Goal: Check status: Check status

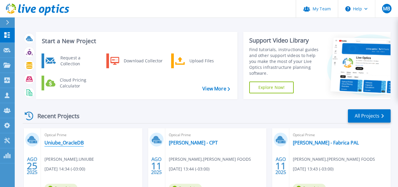
click at [73, 142] on link "Uniube_OracleDB" at bounding box center [64, 142] width 39 height 6
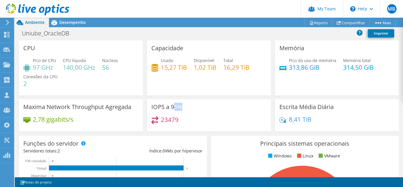
click at [187, 108] on div "IOPS a 95% 23479" at bounding box center [209, 115] width 124 height 32
click at [175, 108] on h3 "IOPS a 95%" at bounding box center [166, 106] width 31 height 6
drag, startPoint x: 169, startPoint y: 108, endPoint x: 182, endPoint y: 107, distance: 13.3
click at [182, 107] on div "IOPS a 95% 23479" at bounding box center [209, 115] width 124 height 32
drag, startPoint x: 287, startPoint y: 108, endPoint x: 325, endPoint y: 113, distance: 37.8
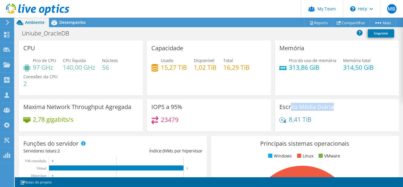
click at [333, 107] on div "Escrita Média Diária 8,41 TiB" at bounding box center [337, 115] width 124 height 32
drag, startPoint x: 316, startPoint y: 118, endPoint x: 302, endPoint y: 119, distance: 13.9
click at [314, 119] on div "8,41 TiB" at bounding box center [336, 122] width 115 height 12
drag, startPoint x: 287, startPoint y: 121, endPoint x: 311, endPoint y: 121, distance: 23.9
click at [311, 121] on div "8,41 TiB" at bounding box center [336, 122] width 115 height 12
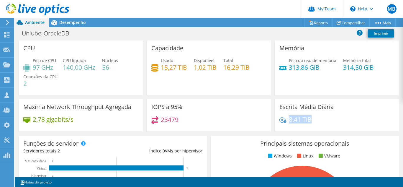
scroll to position [236, 0]
click at [75, 24] on span "Desempenho" at bounding box center [72, 22] width 27 height 6
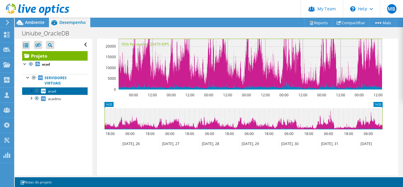
click at [54, 91] on span "acad" at bounding box center [52, 90] width 8 height 5
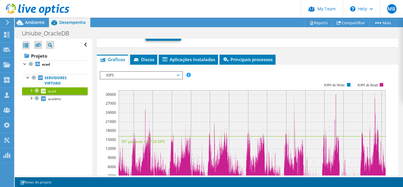
scroll to position [81, 0]
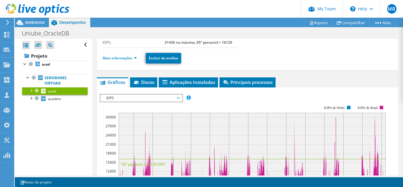
click at [171, 96] on span "IOPS" at bounding box center [141, 97] width 76 height 7
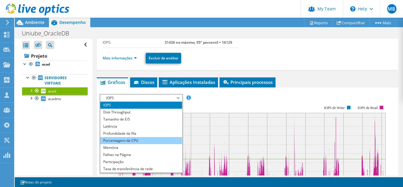
click at [138, 138] on li "Porcentagem da CPU" at bounding box center [141, 140] width 82 height 7
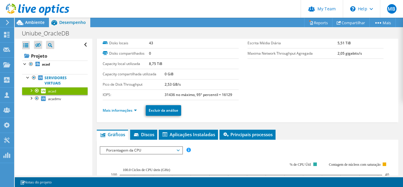
scroll to position [22, 0]
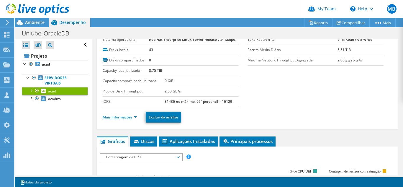
click at [122, 116] on link "Mais informações" at bounding box center [120, 116] width 34 height 5
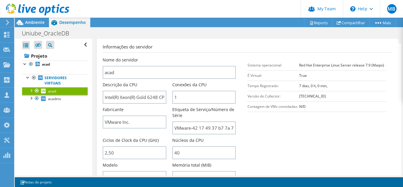
scroll to position [140, 0]
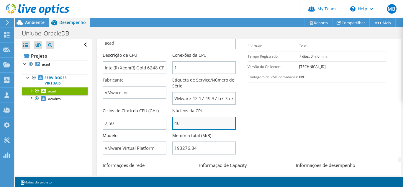
drag, startPoint x: 185, startPoint y: 126, endPoint x: 173, endPoint y: 126, distance: 12.1
click at [173, 126] on input "40" at bounding box center [203, 122] width 63 height 13
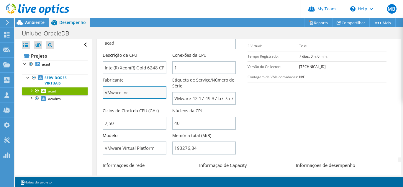
drag, startPoint x: 130, startPoint y: 96, endPoint x: 108, endPoint y: 96, distance: 21.5
click at [108, 96] on input "VMware Inc." at bounding box center [134, 92] width 63 height 13
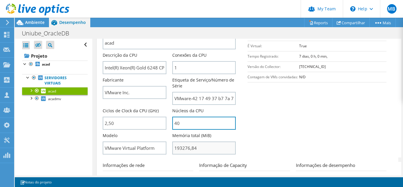
drag, startPoint x: 188, startPoint y: 125, endPoint x: 197, endPoint y: 144, distance: 21.0
click at [170, 27] on div "Nome do servidor acad Descrição da CPU Intel(R) Xeon(R) Gold 6248 CPU @ 2.50GHz…" at bounding box center [172, 27] width 139 height 0
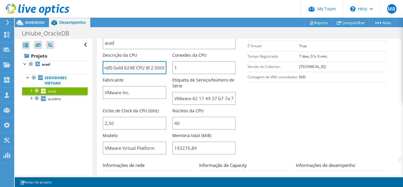
scroll to position [0, 29]
drag, startPoint x: 138, startPoint y: 69, endPoint x: 158, endPoint y: 68, distance: 20.3
click at [158, 68] on input "Intel(R) Xeon(R) Gold 6248 CPU @ 2.50GHz" at bounding box center [134, 67] width 63 height 13
click at [128, 70] on input "Intel(R) Xeon(R) Gold 6248 CPU @ 2.50GHz" at bounding box center [134, 67] width 63 height 13
drag, startPoint x: 108, startPoint y: 68, endPoint x: 129, endPoint y: 68, distance: 20.3
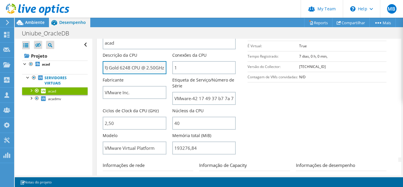
click at [129, 68] on input "Intel(R) Xeon(R) Gold 6248 CPU @ 2.50GHz" at bounding box center [134, 67] width 63 height 13
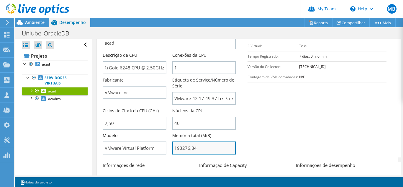
scroll to position [0, 0]
drag, startPoint x: 196, startPoint y: 149, endPoint x: 168, endPoint y: 149, distance: 27.7
click at [168, 27] on div "Nome do servidor acad Descrição da CPU Intel(R) Xeon(R) Gold 6248 CPU @ 2.50GHz…" at bounding box center [172, 27] width 139 height 0
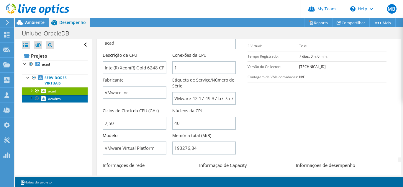
type input "19327684"
click at [53, 99] on span "acadmv" at bounding box center [54, 98] width 13 height 5
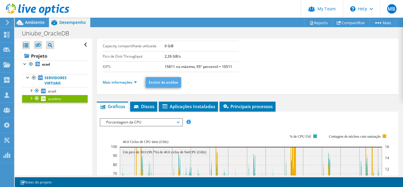
scroll to position [27, 0]
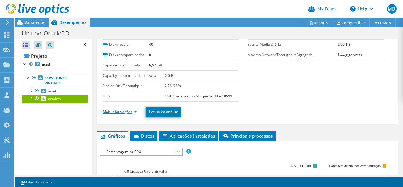
click at [129, 113] on link "Mais informações" at bounding box center [120, 111] width 34 height 5
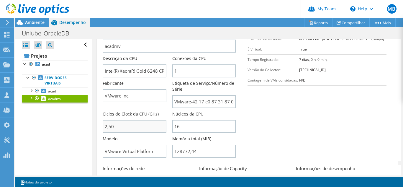
scroll to position [145, 0]
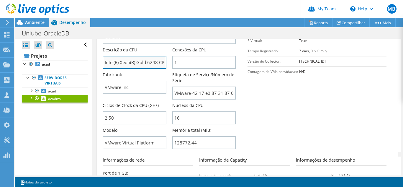
drag, startPoint x: 139, startPoint y: 65, endPoint x: 155, endPoint y: 66, distance: 16.8
click at [155, 66] on input "Intel(R) Xeon(R) Gold 6248 CPU @ 2.50GHz" at bounding box center [134, 62] width 63 height 13
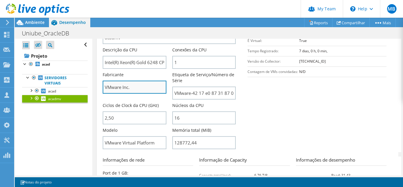
drag, startPoint x: 131, startPoint y: 89, endPoint x: 151, endPoint y: 108, distance: 27.1
click at [122, 91] on input "VMware Inc." at bounding box center [134, 86] width 63 height 13
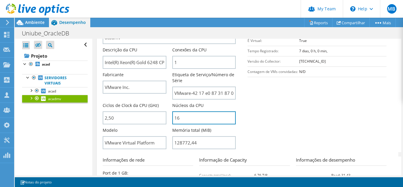
drag, startPoint x: 170, startPoint y: 120, endPoint x: 179, endPoint y: 127, distance: 11.5
click at [172, 124] on div "Núcleos da CPU 16" at bounding box center [206, 114] width 69 height 25
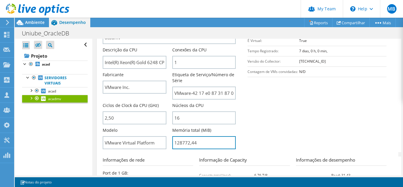
drag, startPoint x: 185, startPoint y: 144, endPoint x: 169, endPoint y: 144, distance: 15.6
click at [169, 22] on div "Nome do servidor acadmv Descrição da CPU Intel(R) Xeon(R) Gold 6248 CPU @ 2.50G…" at bounding box center [172, 22] width 139 height 0
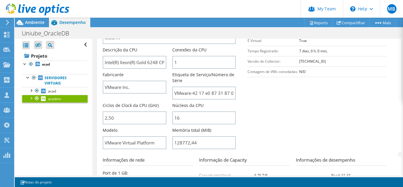
type input "12877244"
